Goal: Task Accomplishment & Management: Use online tool/utility

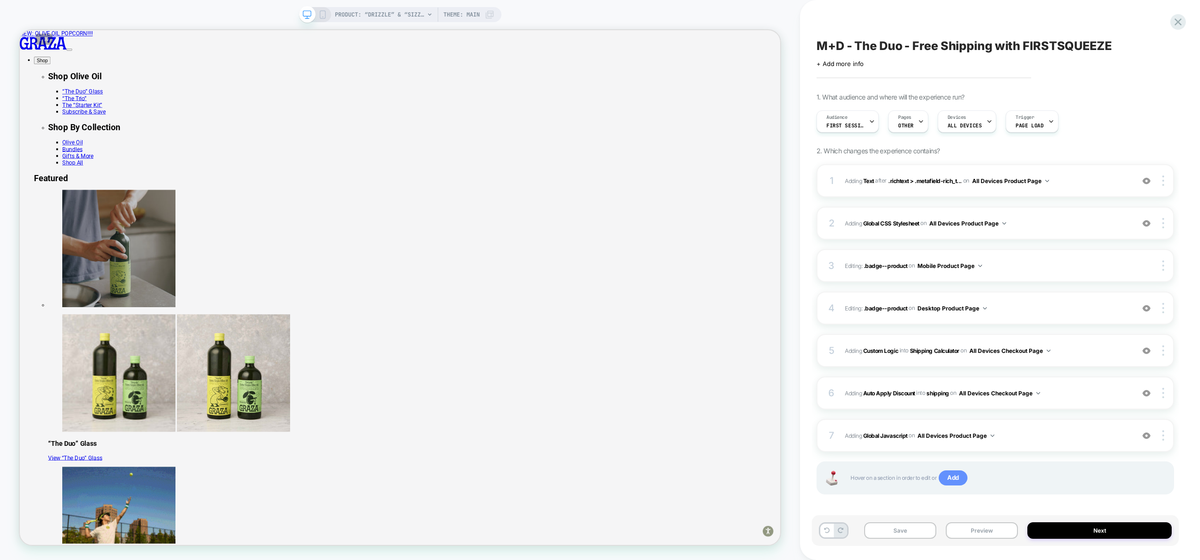
click at [957, 480] on span "Add" at bounding box center [953, 477] width 29 height 15
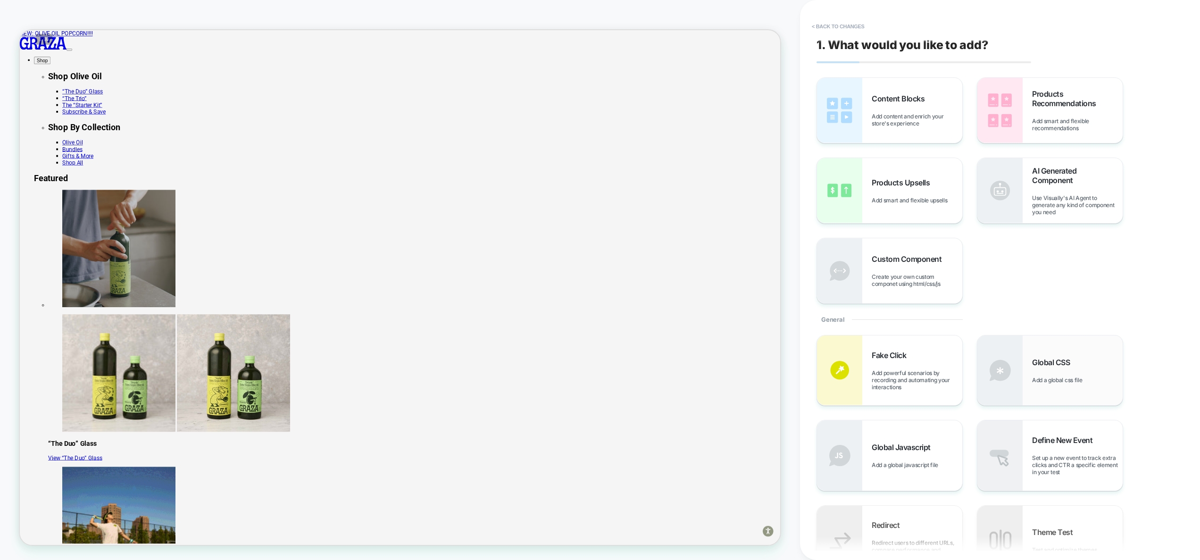
click at [1048, 365] on span "Global CSS" at bounding box center [1053, 362] width 42 height 9
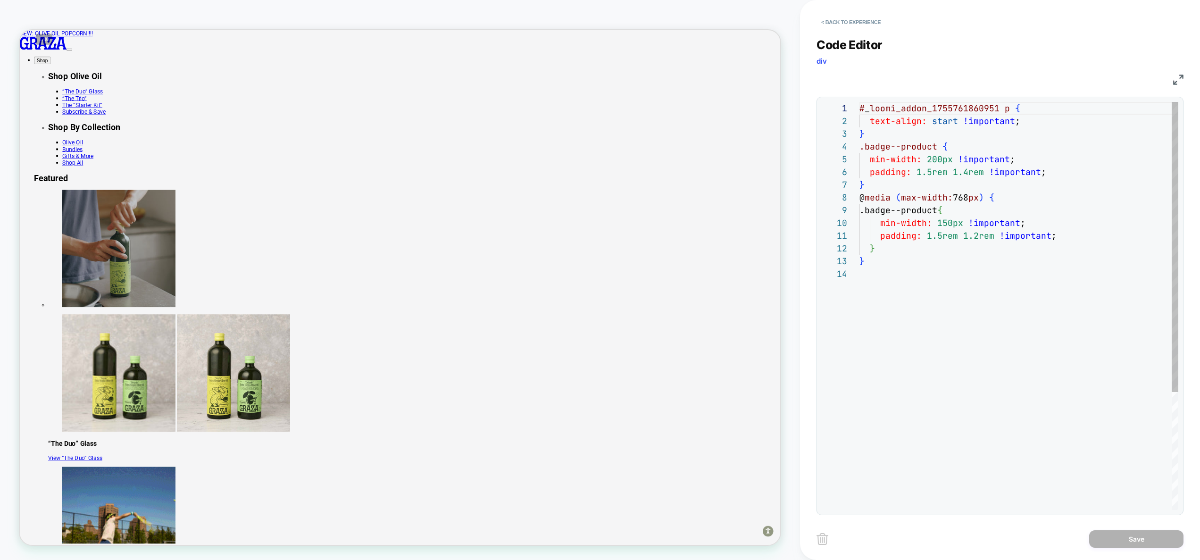
scroll to position [127, 0]
type textarea "**********"
click at [919, 285] on div "# _ loomi_addon_1755761860951 p { text-align: start !important ; } .badge--prod…" at bounding box center [1019, 389] width 319 height 574
click at [867, 18] on button "< Back to experience" at bounding box center [851, 22] width 69 height 15
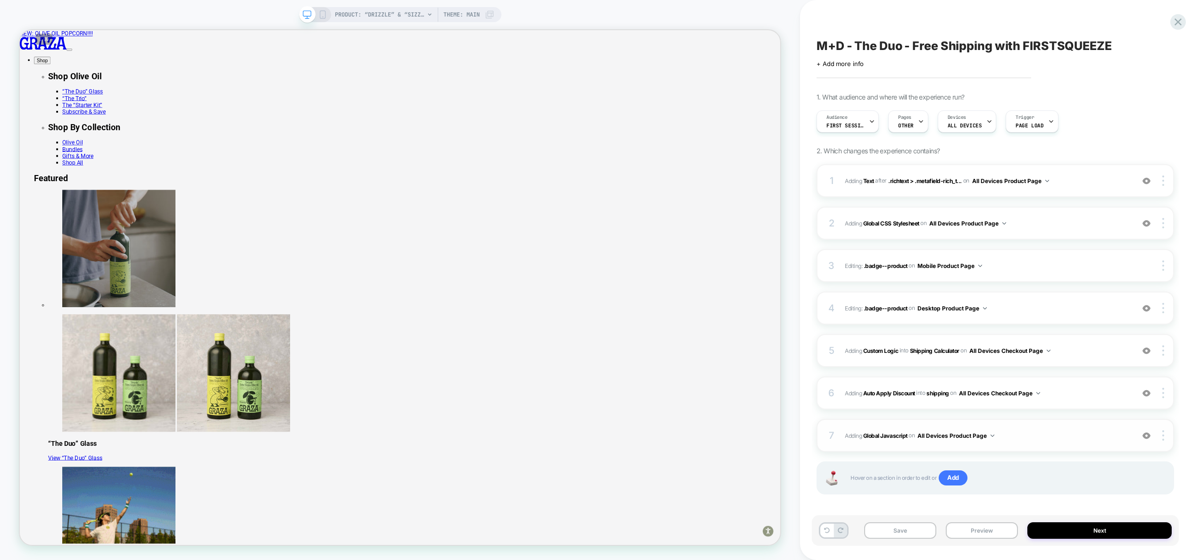
click at [1041, 439] on span "Adding Global Javascript on All Devices Product Page" at bounding box center [987, 436] width 285 height 12
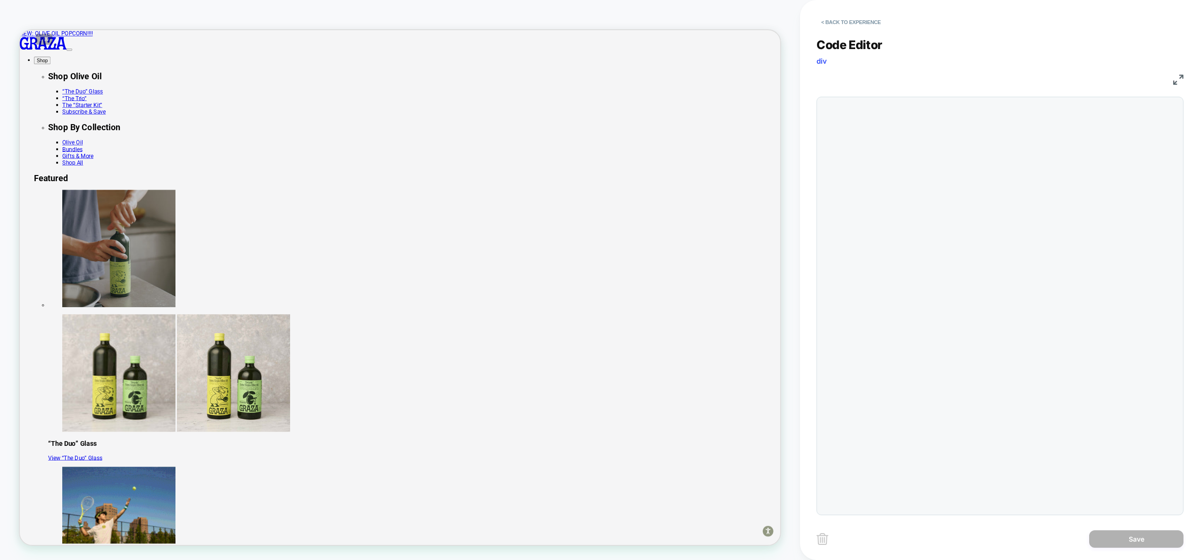
scroll to position [127, 0]
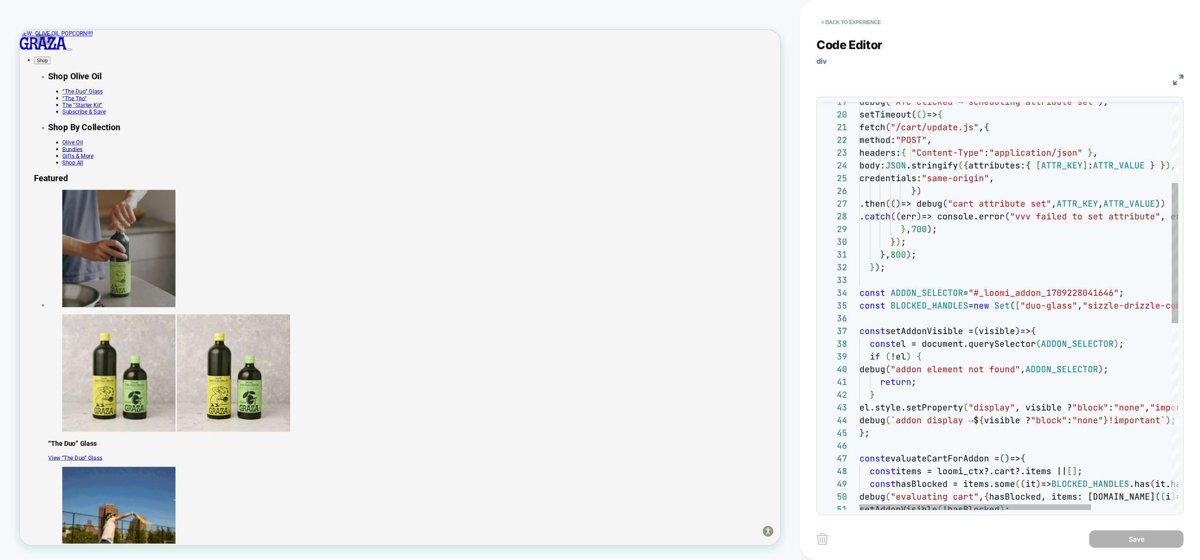
type textarea "**********"
click at [967, 315] on div "const el = document.querySelector ( ADDON_SELECTOR ) ; if ( !el ) { debug ( "ad…" at bounding box center [1074, 458] width 429 height 1185
drag, startPoint x: 983, startPoint y: 294, endPoint x: 1119, endPoint y: 292, distance: 135.9
click at [1119, 292] on div "const el = document.querySelector ( ADDON_SELECTOR ) ; if ( !el ) { debug ( "ad…" at bounding box center [1074, 458] width 429 height 1185
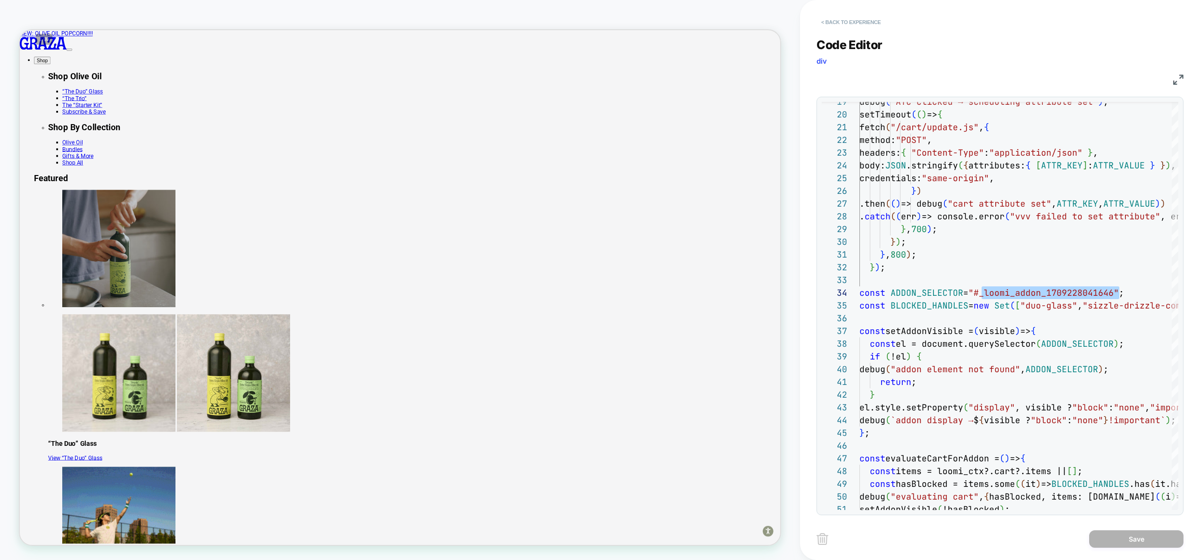
click at [866, 21] on button "< Back to experience" at bounding box center [851, 22] width 69 height 15
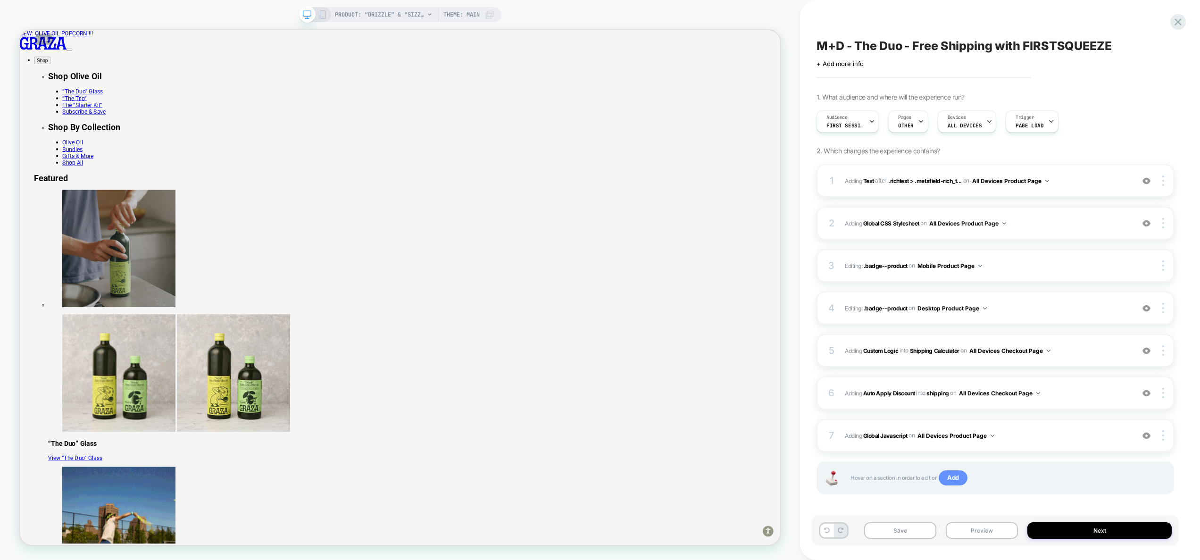
click at [957, 481] on span "Add" at bounding box center [953, 477] width 29 height 15
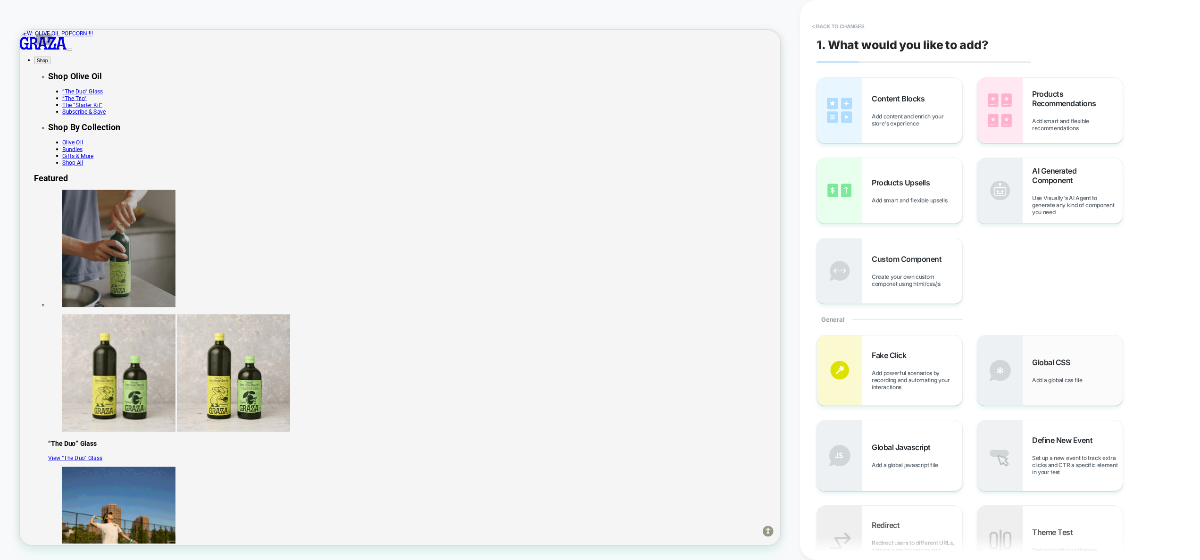
click at [1044, 369] on div "Global CSS Add a global css file" at bounding box center [1077, 371] width 91 height 26
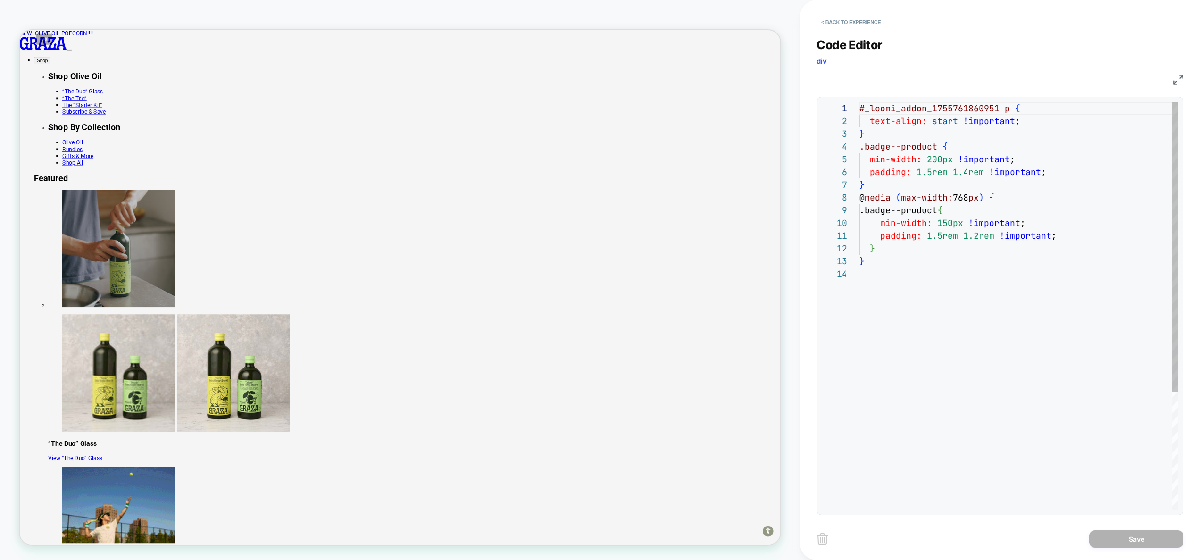
scroll to position [38, 0]
click at [915, 310] on div "# _ loomi_addon_1755761860951 p { text-align: start !important ; } .badge--prod…" at bounding box center [1019, 389] width 319 height 574
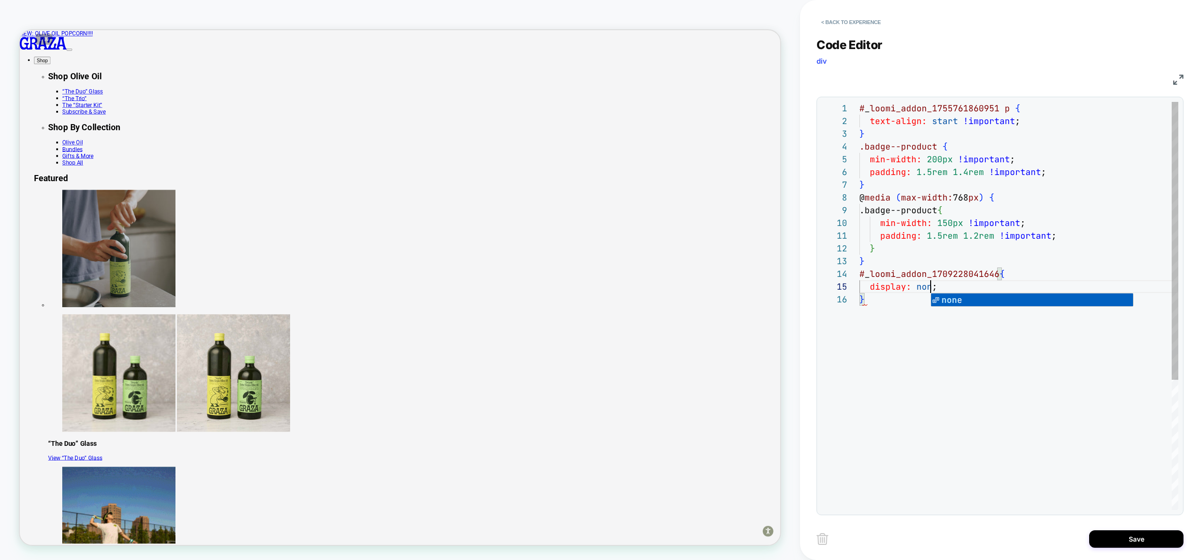
scroll to position [51, 76]
click at [934, 255] on div "# _ loomi_addon_1755761860951 p { text-align: start !important ; } .badge--prod…" at bounding box center [1019, 401] width 319 height 599
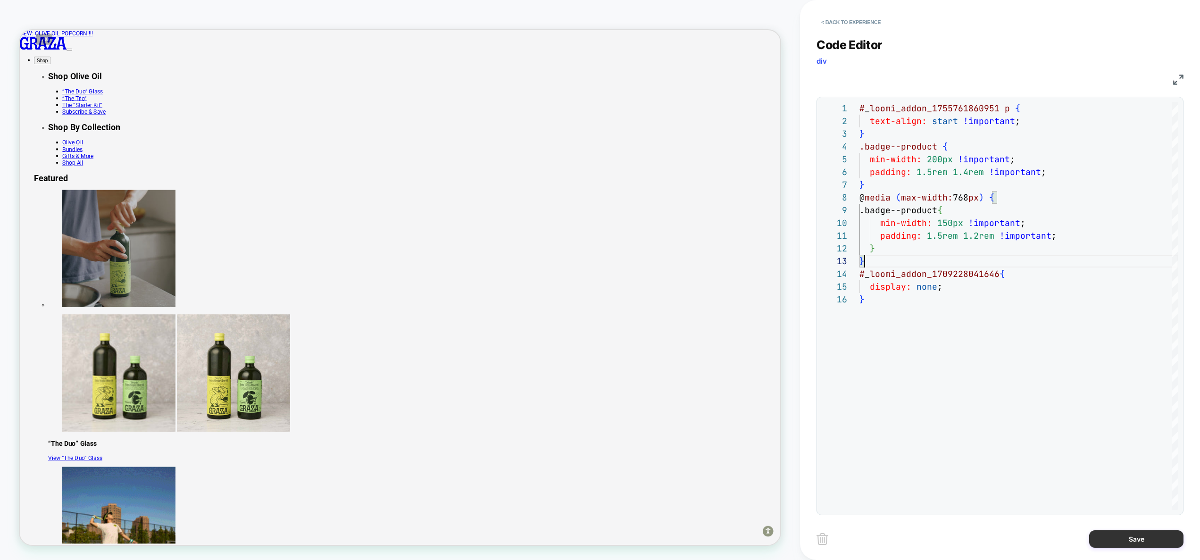
type textarea "**********"
click at [1132, 538] on button "Save" at bounding box center [1137, 538] width 94 height 17
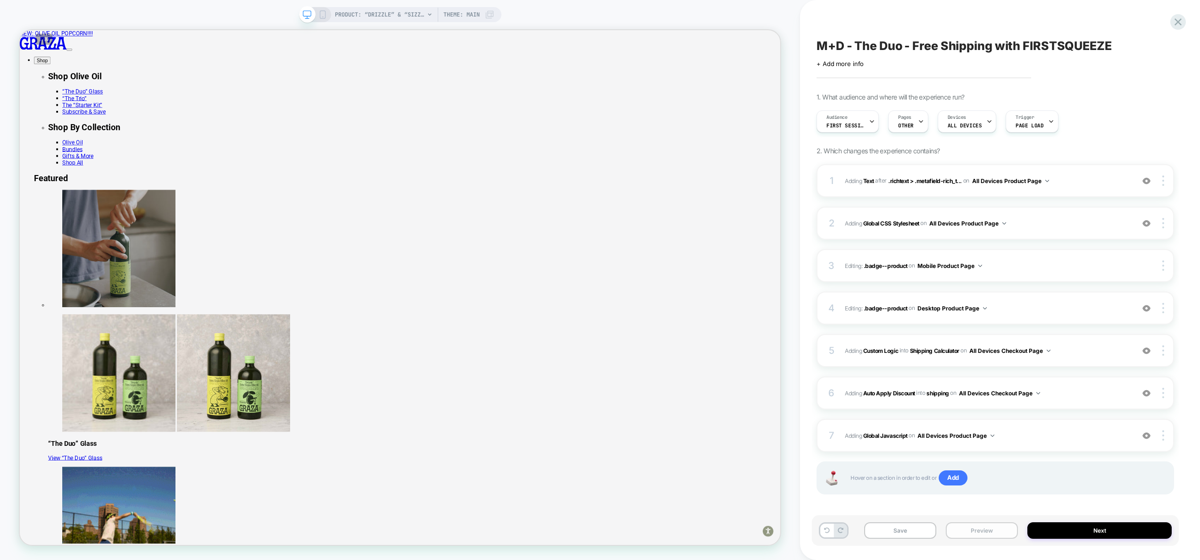
click at [1000, 534] on button "Preview" at bounding box center [982, 530] width 72 height 17
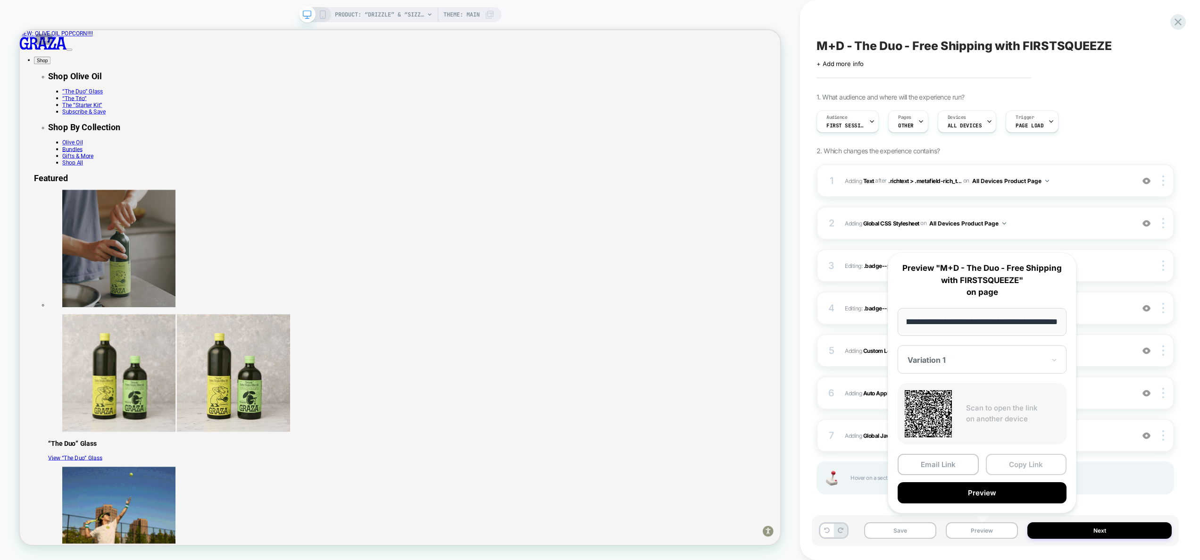
scroll to position [0, 0]
click at [1011, 465] on button "Copy Link" at bounding box center [1026, 464] width 81 height 21
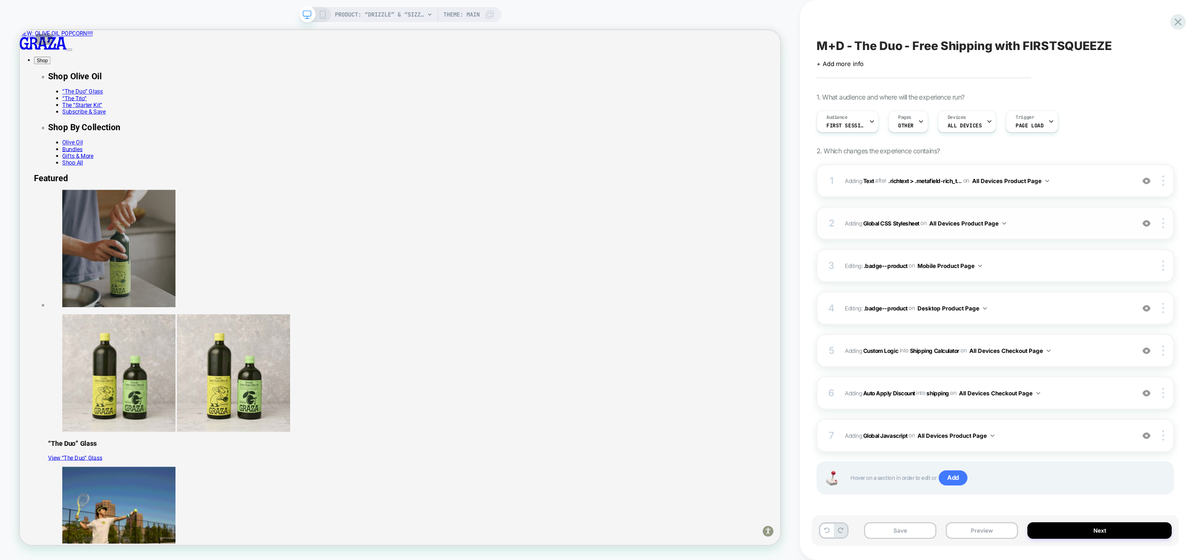
click at [1030, 231] on div "2 Adding Global CSS Stylesheet on All Devices Product Page Add Before Add After…" at bounding box center [996, 223] width 358 height 33
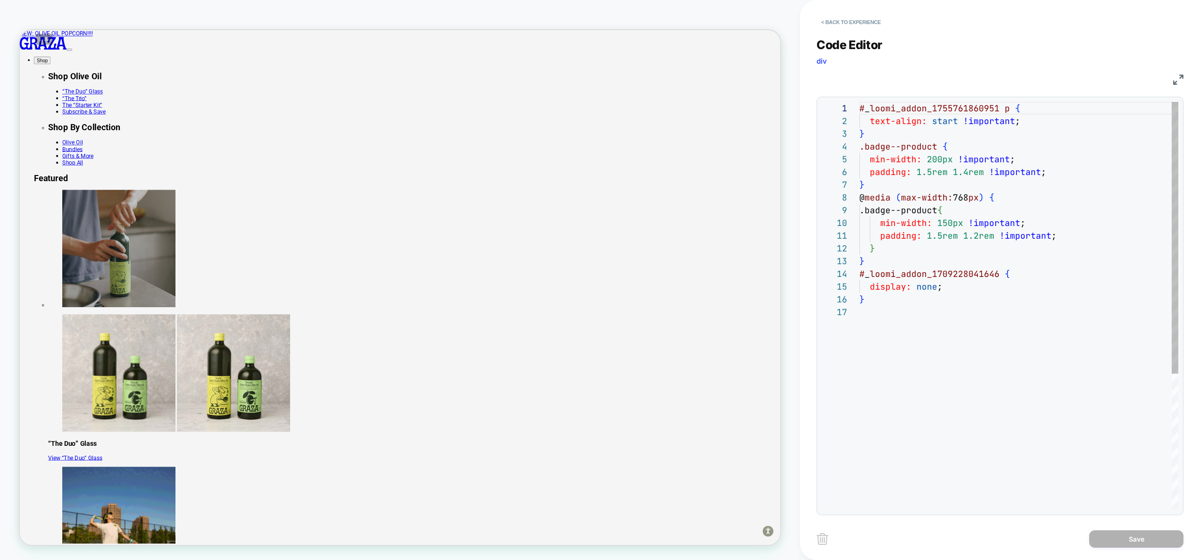
scroll to position [38, 138]
click at [998, 275] on div "# _ loomi_addon_1755761860951 p { text-align: start !important ; } .badge--prod…" at bounding box center [1019, 408] width 319 height 612
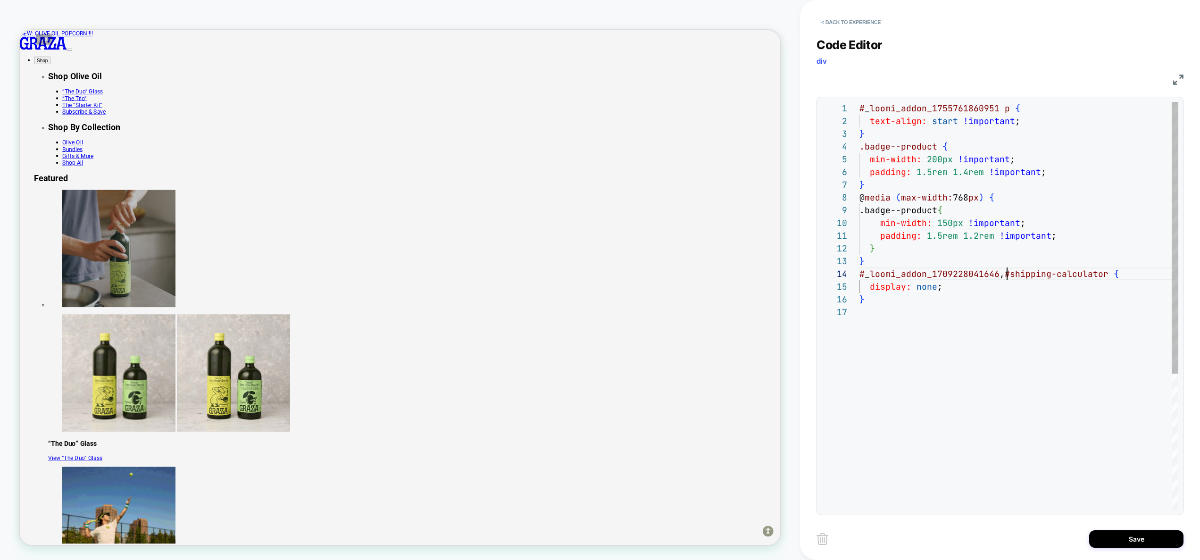
scroll to position [38, 148]
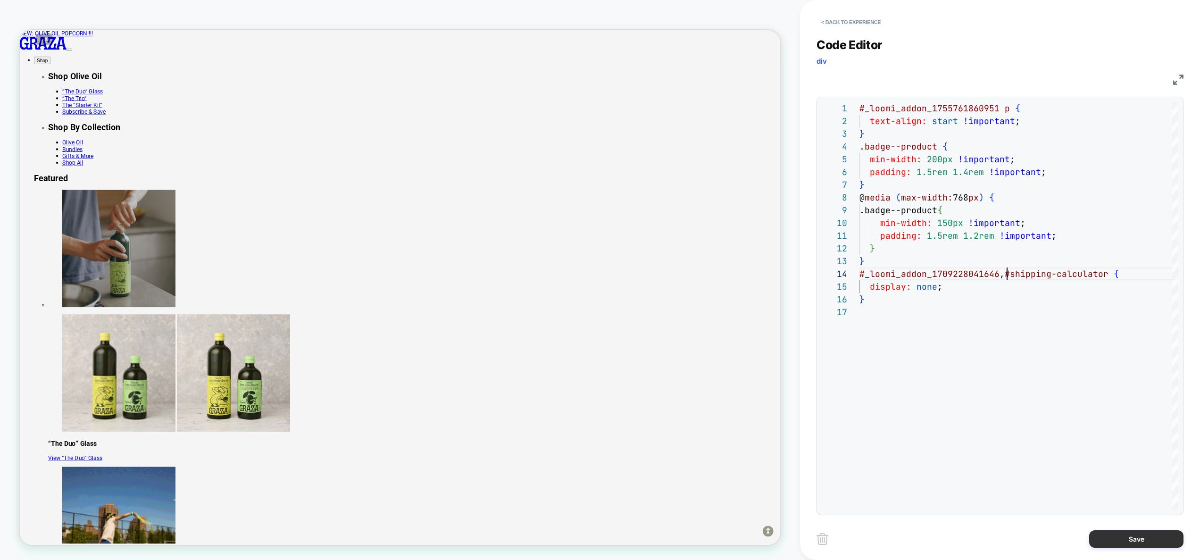
type textarea "**********"
click at [1135, 543] on button "Save" at bounding box center [1137, 538] width 94 height 17
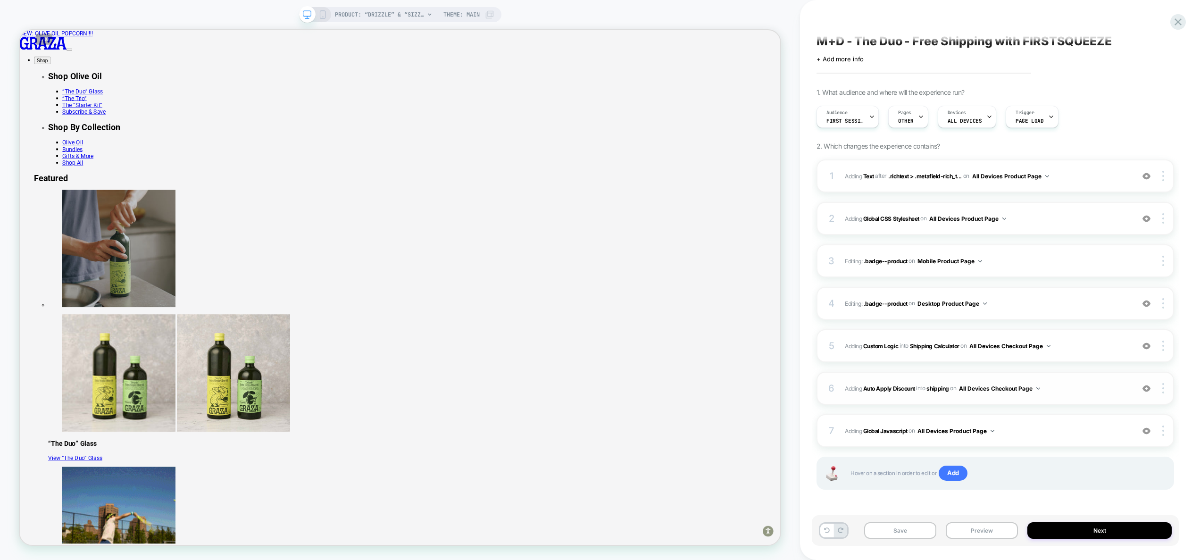
scroll to position [5, 0]
click at [1015, 427] on span "Adding Global Javascript on All Devices Product Page" at bounding box center [987, 431] width 285 height 12
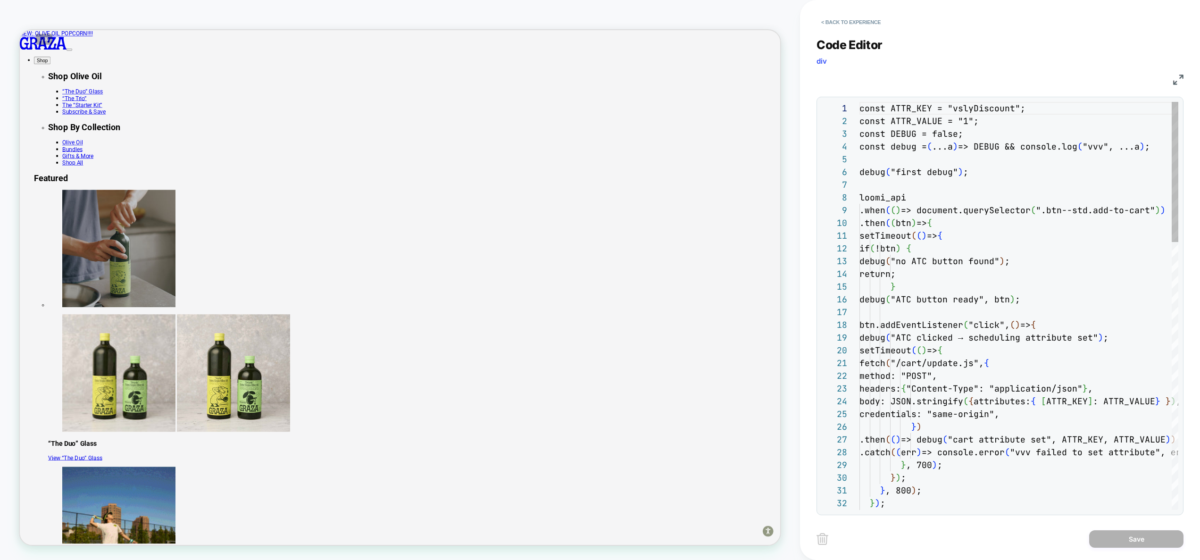
scroll to position [127, 0]
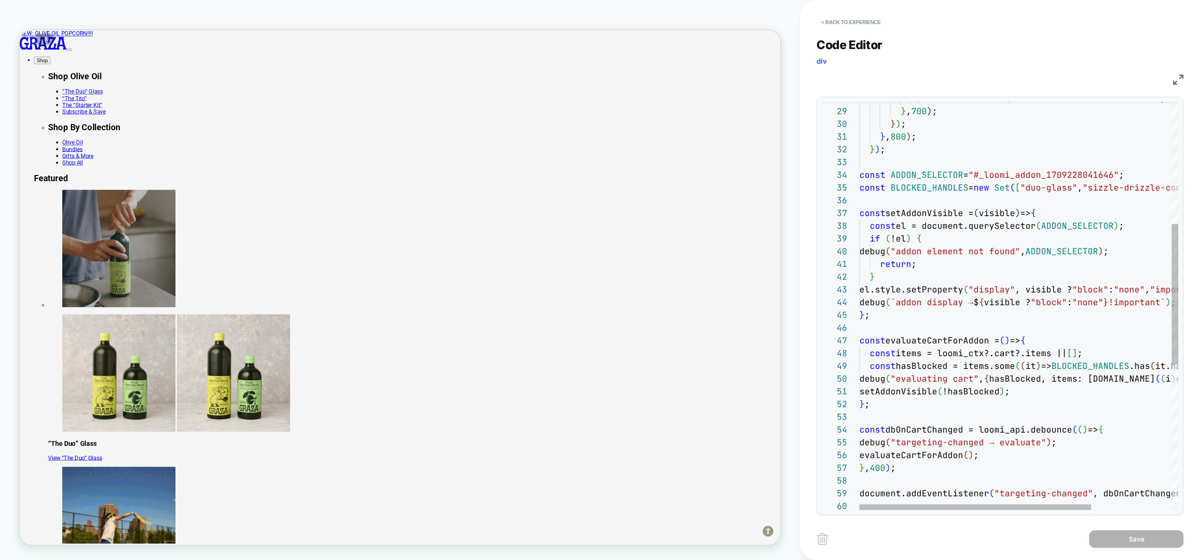
click at [898, 197] on div "const hasBlocked = items.some ( ( it ) => BLOCKED_HANDLES .has ( it.handle ) ) …" at bounding box center [1074, 340] width 429 height 1185
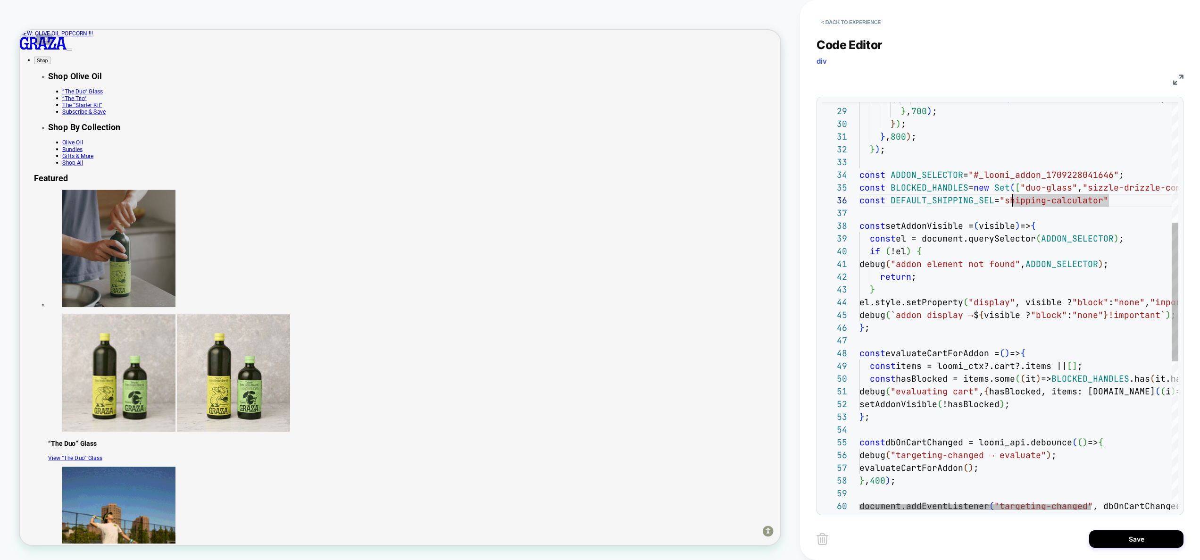
scroll to position [64, 158]
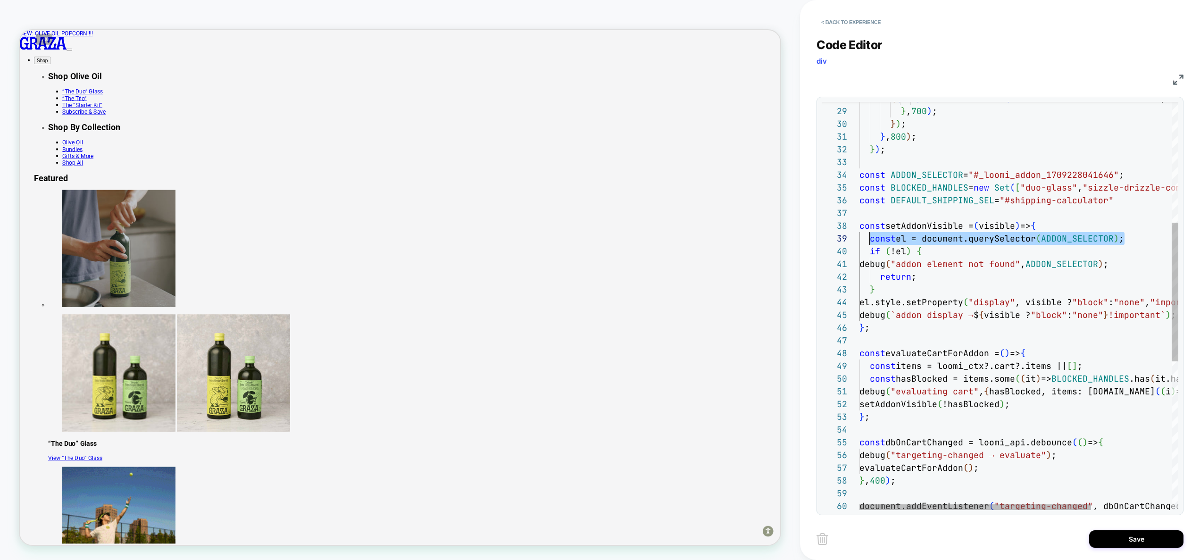
drag, startPoint x: 1130, startPoint y: 238, endPoint x: 870, endPoint y: 238, distance: 260.0
click at [870, 238] on div "const hasBlocked = items.some ( ( it ) => BLOCKED_HANDLES .has ( it.handle ) ) …" at bounding box center [1074, 347] width 429 height 1198
click at [1139, 240] on div "const hasBlocked = items.some ( ( it ) => BLOCKED_HANDLES .has ( it.handle ) ) …" at bounding box center [1074, 347] width 429 height 1198
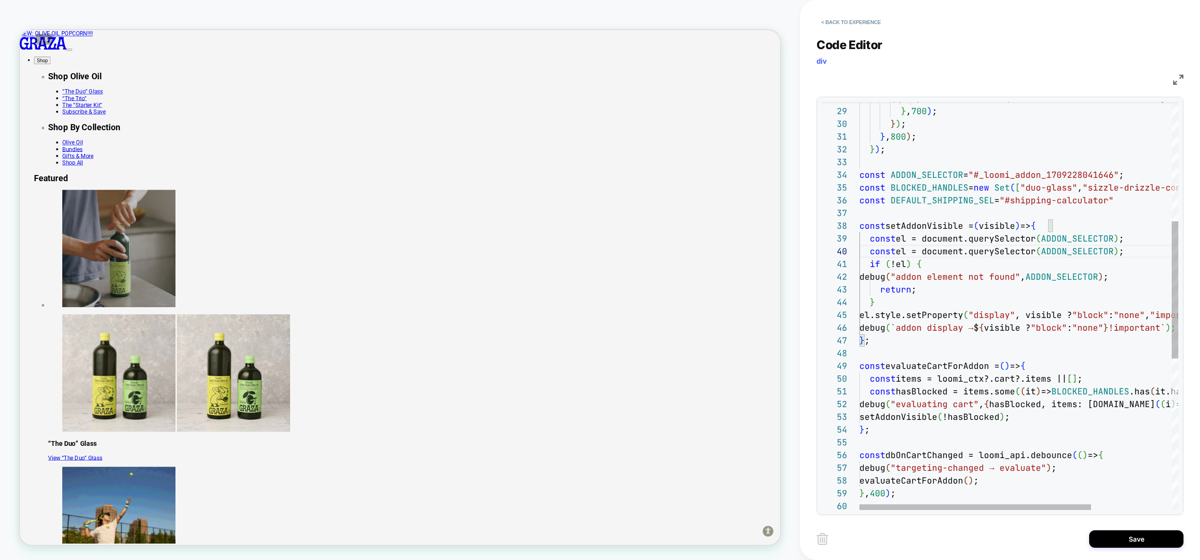
click at [909, 253] on div "const hasBlocked = items.some ( ( it ) => BLOCKED_HANDLES .has ( it.handle ) ) …" at bounding box center [1074, 353] width 429 height 1211
click at [941, 199] on div "const hasBlocked = items.some ( ( it ) => BLOCKED_HANDLES .has ( it.handle ) ) …" at bounding box center [1074, 353] width 429 height 1211
click at [940, 199] on div "const hasBlocked = items.some ( ( it ) => BLOCKED_HANDLES .has ( it.handle ) ) …" at bounding box center [1074, 353] width 429 height 1211
click at [1068, 250] on div "const hasBlocked = items.some ( ( it ) => BLOCKED_HANDLES .has ( it.handle ) ) …" at bounding box center [1074, 353] width 429 height 1211
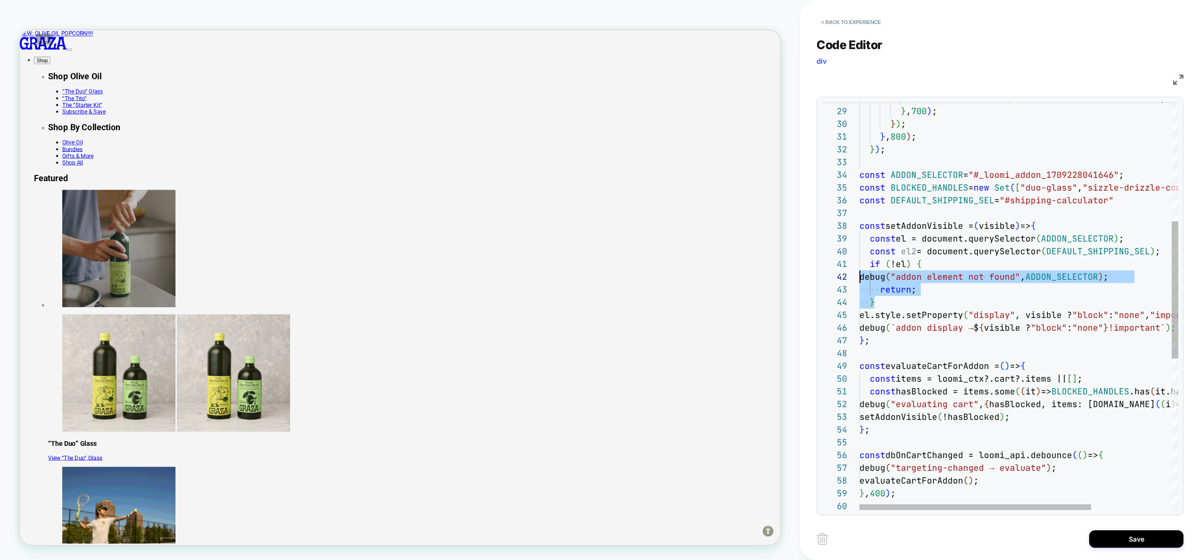
scroll to position [0, 0]
drag, startPoint x: 890, startPoint y: 300, endPoint x: 818, endPoint y: 266, distance: 79.8
click at [860, 266] on div "const hasBlocked = items.some ( ( it ) => BLOCKED_HANDLES .has ( it.handle ) ) …" at bounding box center [1074, 353] width 429 height 1211
click at [950, 282] on div "const hasBlocked = items.some ( ( it ) => BLOCKED_HANDLES .has ( it.handle ) ) …" at bounding box center [1074, 353] width 429 height 1211
drag, startPoint x: 893, startPoint y: 301, endPoint x: 815, endPoint y: 261, distance: 87.6
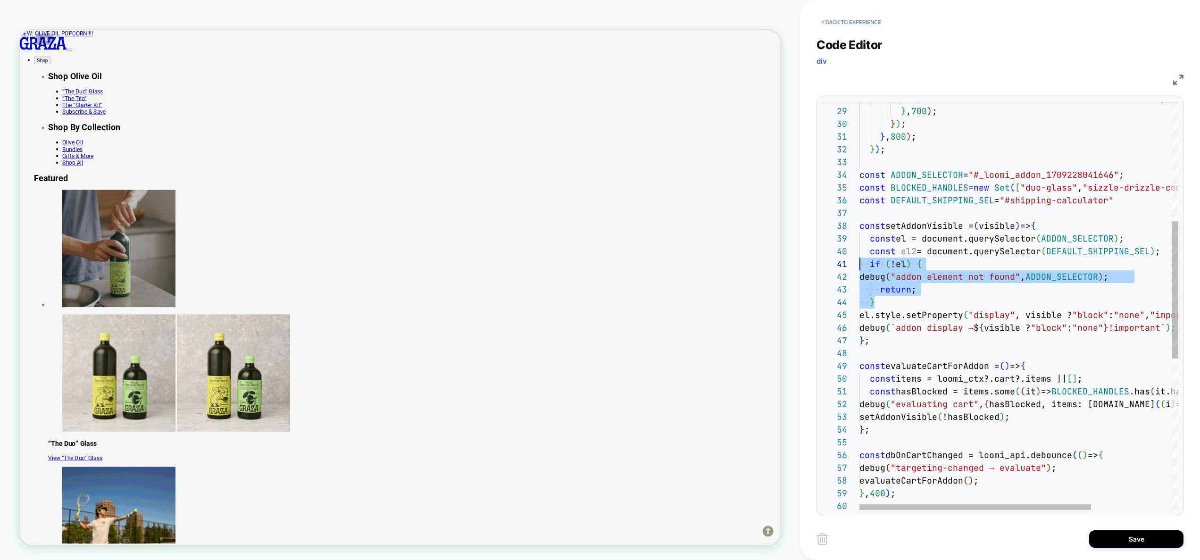
click at [860, 261] on div "const hasBlocked = items.some ( ( it ) => BLOCKED_HANDLES .has ( it.handle ) ) …" at bounding box center [1074, 353] width 429 height 1211
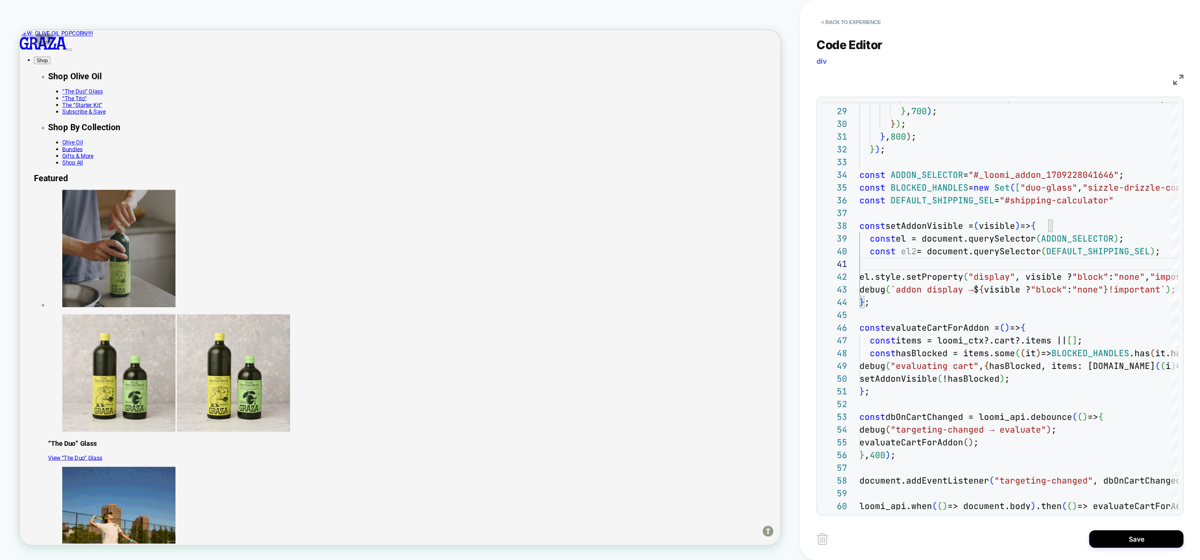
scroll to position [115, 301]
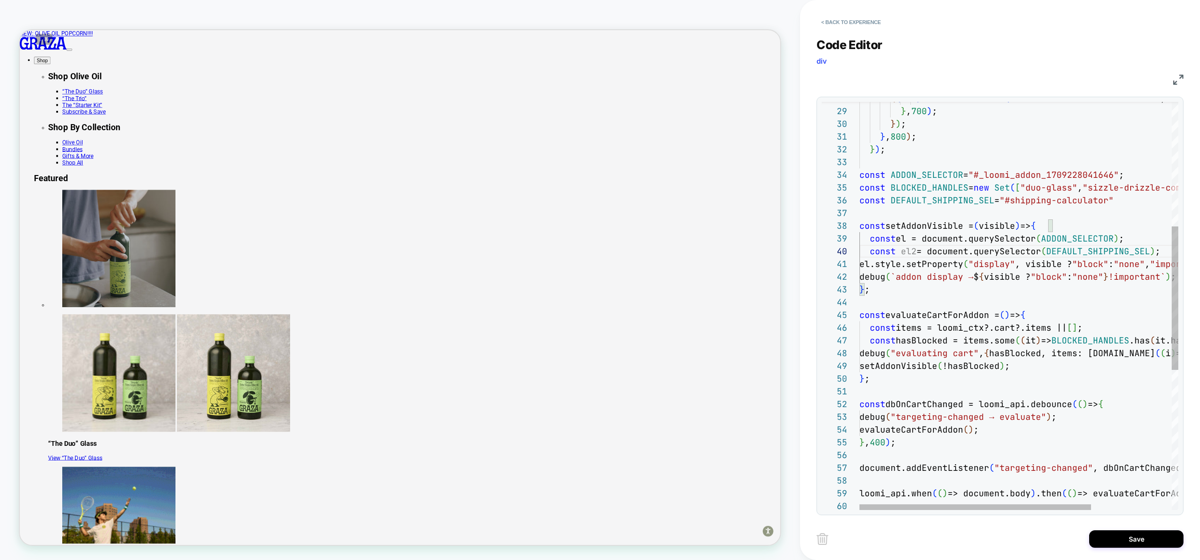
click at [878, 261] on div "const hasBlocked = items.some ( ( it ) => BLOCKED_HANDLES .has ( it.handle ) ) …" at bounding box center [1074, 328] width 429 height 1160
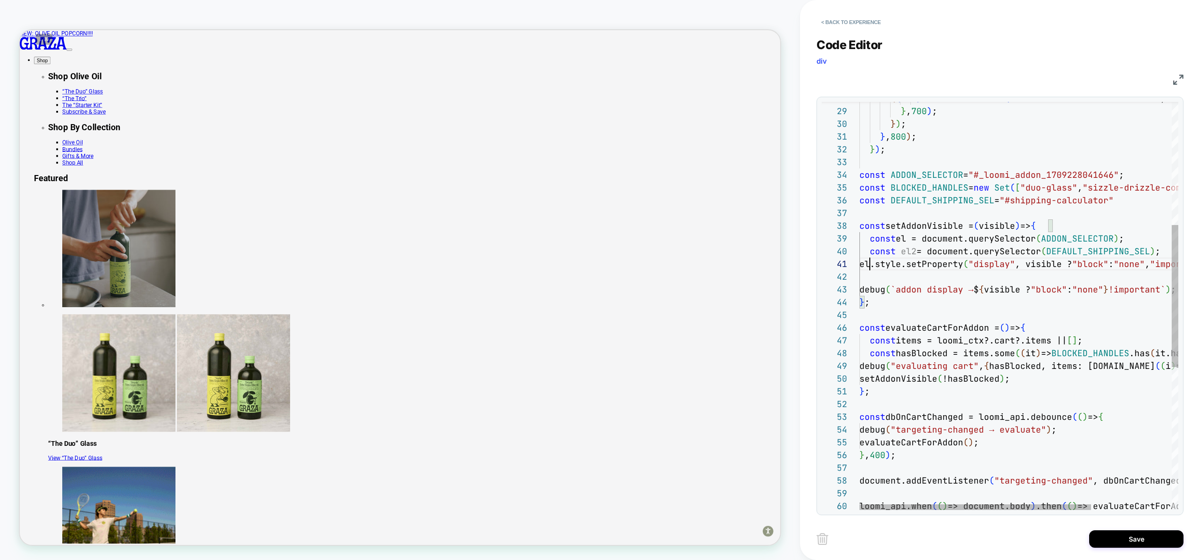
scroll to position [13, 10]
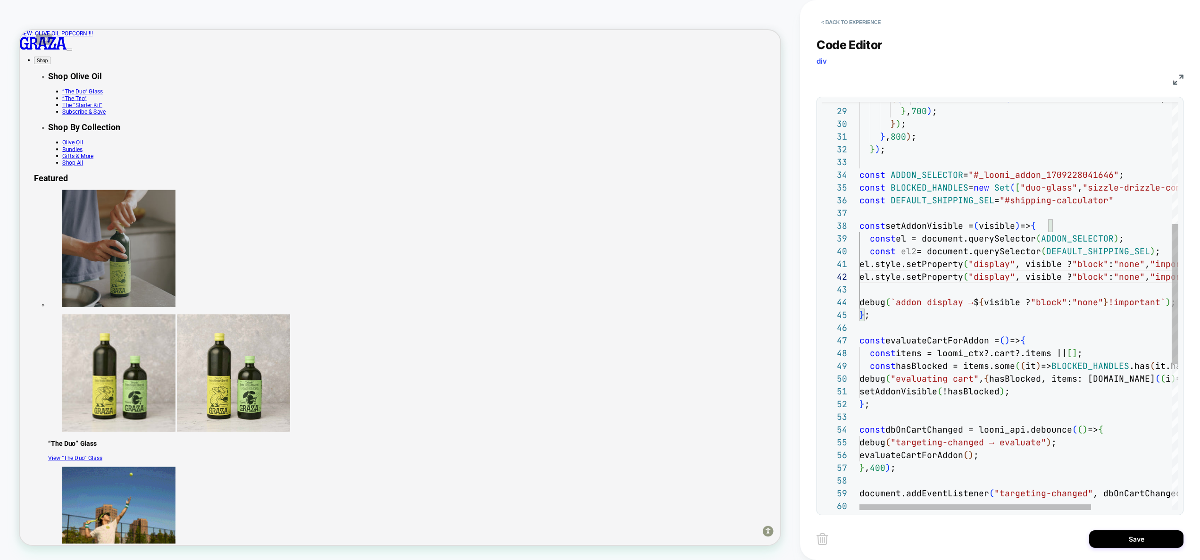
click at [881, 278] on div "const hasBlocked = items.some ( ( it ) => BLOCKED_HANDLES .has ( it.handle ) ) …" at bounding box center [1074, 340] width 429 height 1185
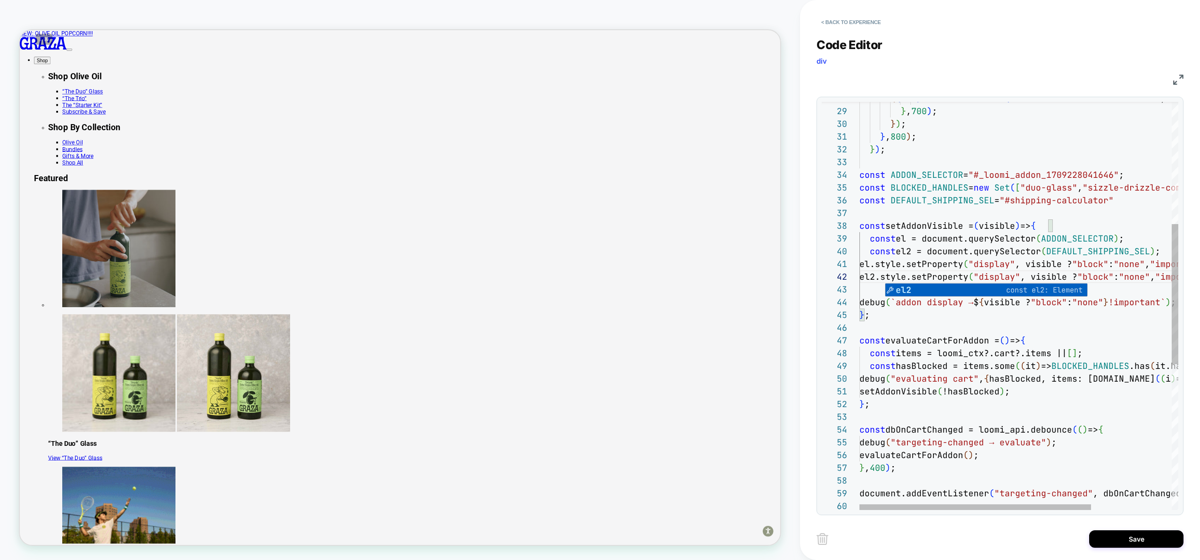
scroll to position [0, 133]
click at [994, 261] on div "const hasBlocked = items.some ( ( it ) => BLOCKED_HANDLES .has ( it.handle ) ) …" at bounding box center [1074, 340] width 429 height 1185
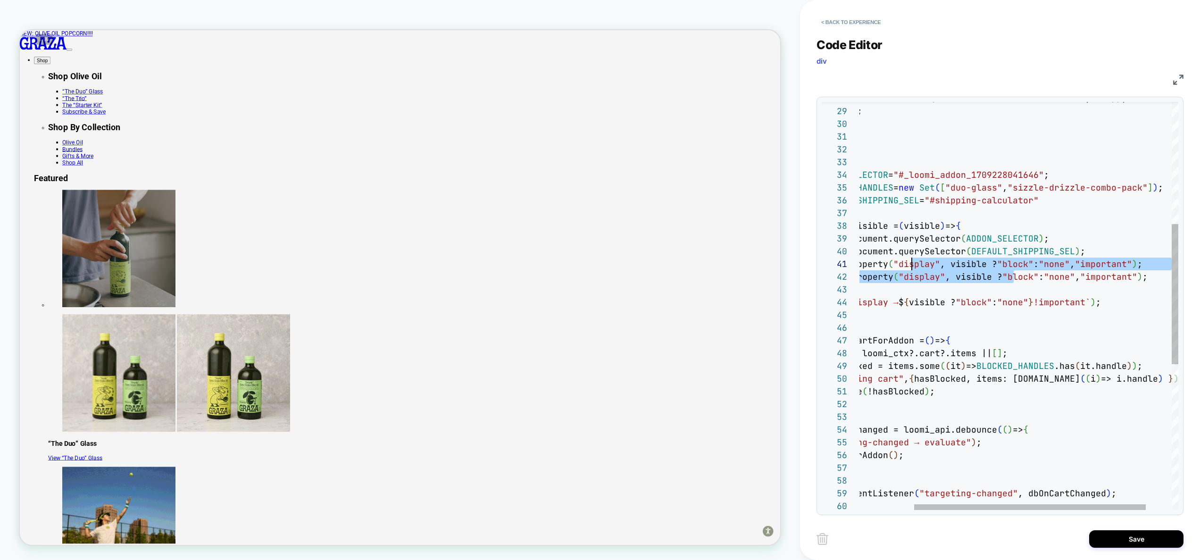
scroll to position [13, 0]
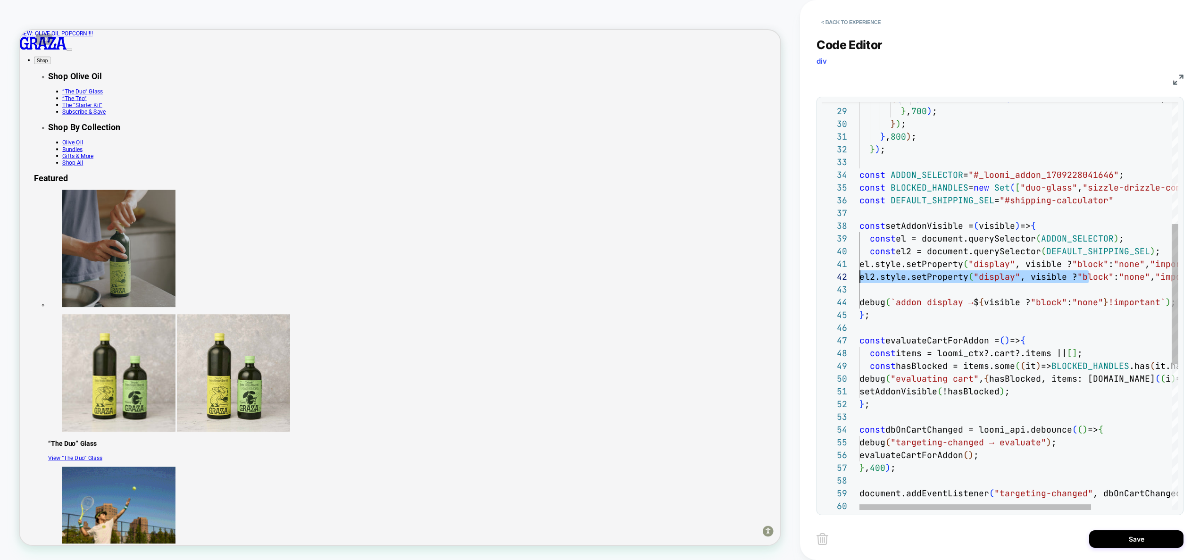
drag, startPoint x: 1092, startPoint y: 277, endPoint x: 829, endPoint y: 274, distance: 263.3
click at [860, 274] on div "const hasBlocked = items.some ( ( it ) => BLOCKED_HANDLES .has ( it.handle ) ) …" at bounding box center [1074, 340] width 429 height 1185
click at [1051, 281] on div "const hasBlocked = items.some ( ( it ) => BLOCKED_HANDLES .has ( it.handle ) ) …" at bounding box center [1074, 340] width 429 height 1185
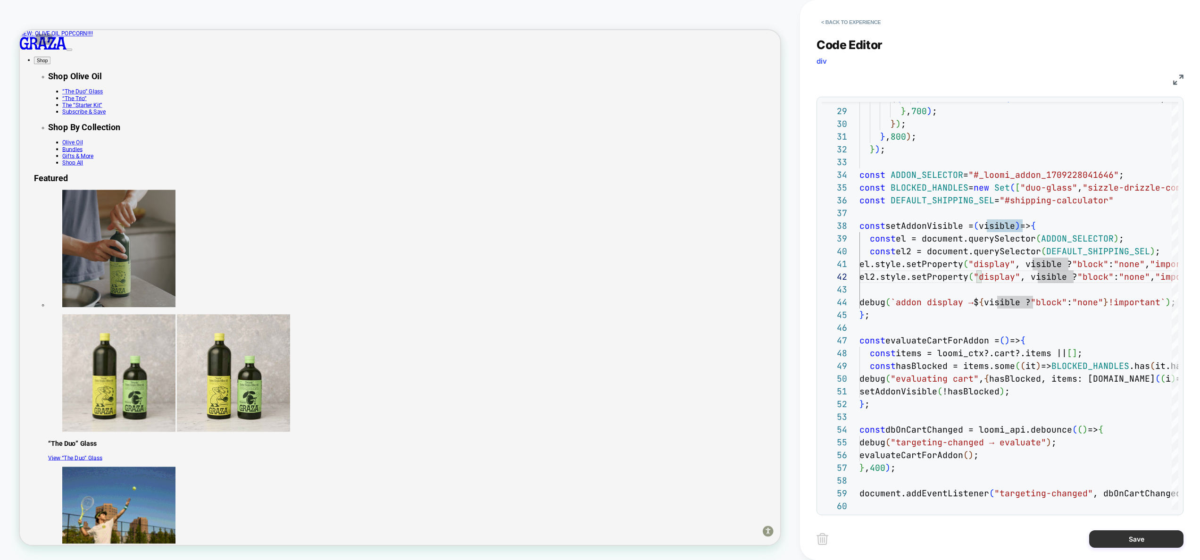
type textarea "**********"
click at [1142, 545] on button "Save" at bounding box center [1137, 538] width 94 height 17
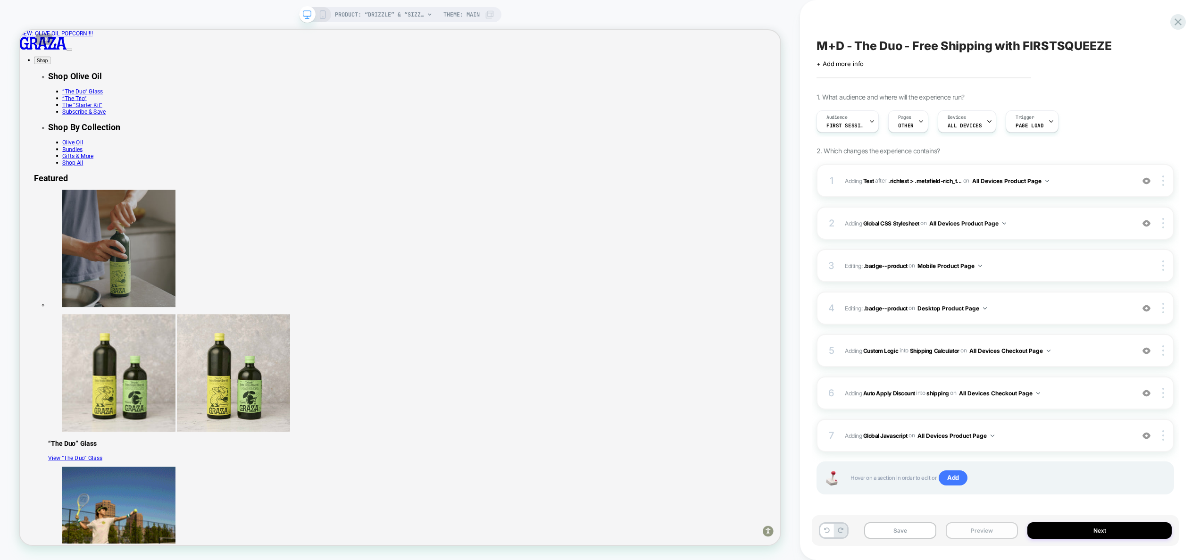
click at [982, 529] on button "Preview" at bounding box center [982, 530] width 72 height 17
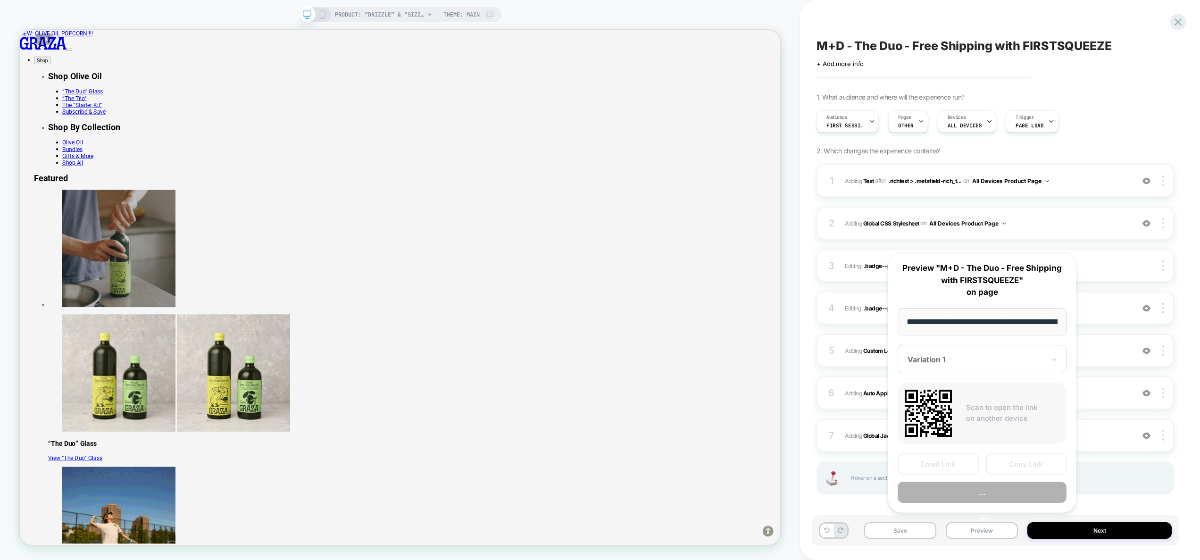
scroll to position [0, 80]
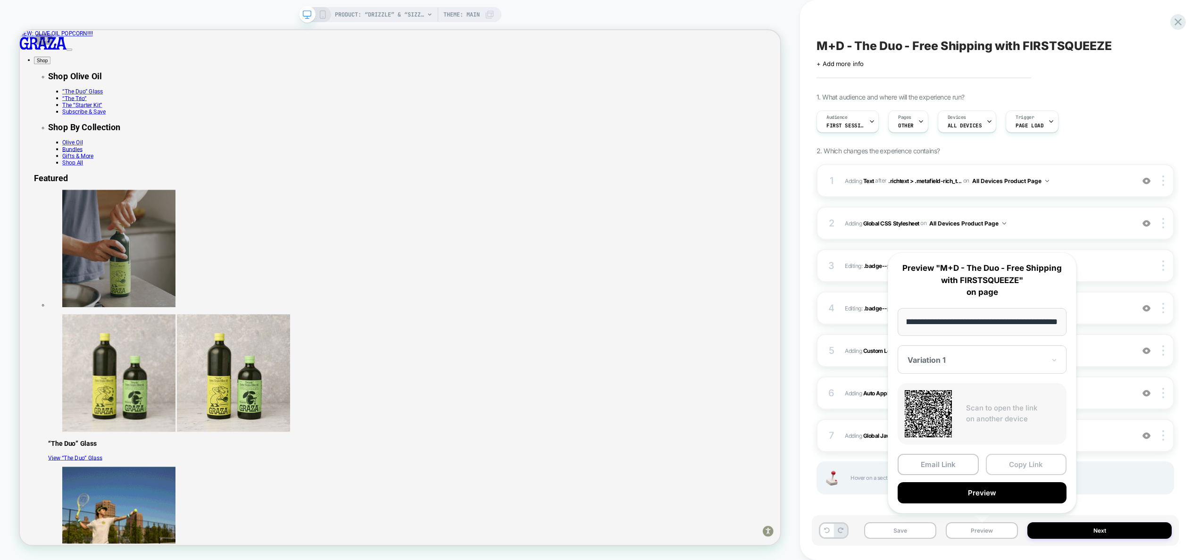
click at [1026, 467] on button "Copy Link" at bounding box center [1026, 464] width 81 height 21
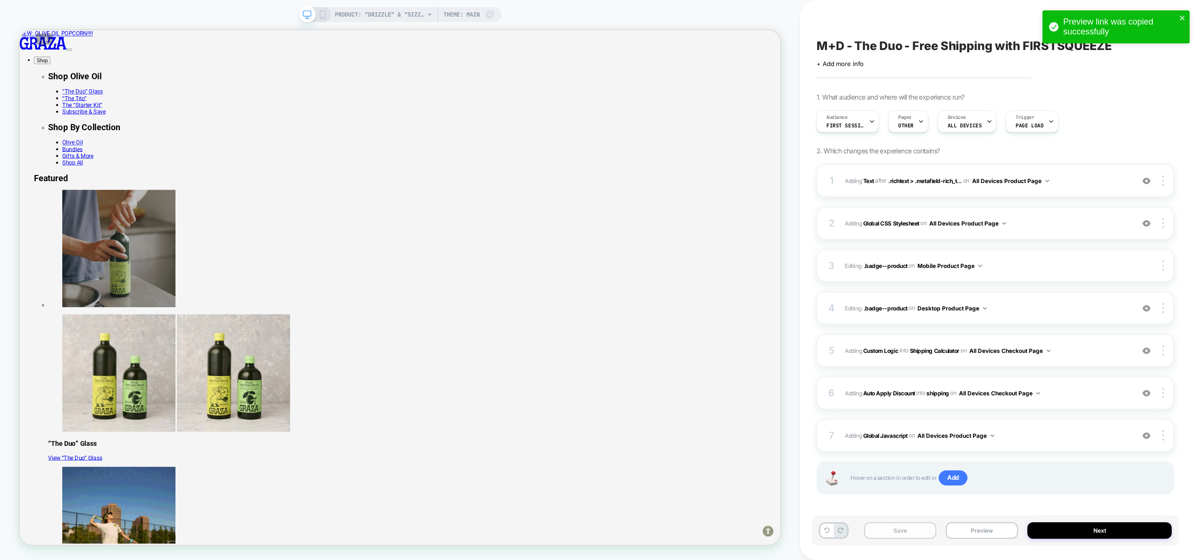
click at [911, 530] on button "Save" at bounding box center [900, 530] width 72 height 17
